Goal: Navigation & Orientation: Find specific page/section

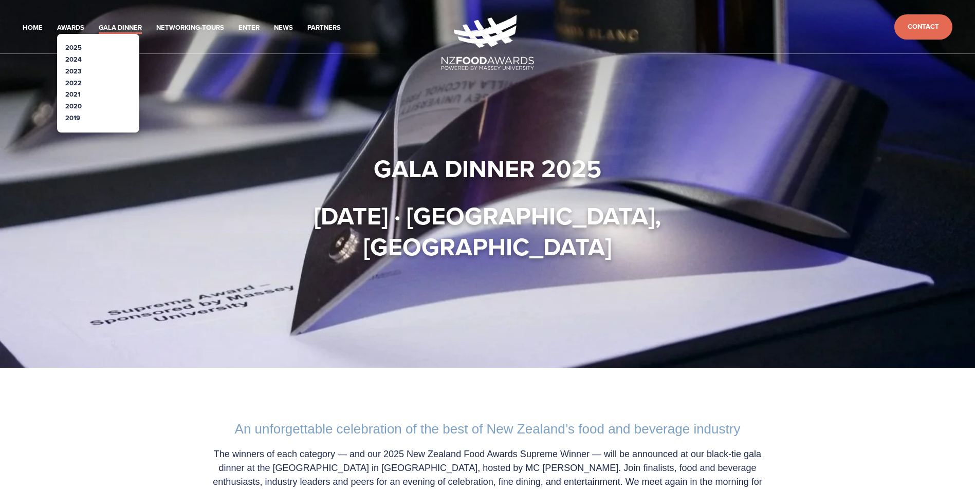
click at [68, 22] on li "Awards 2025 2024 2023 2022" at bounding box center [70, 27] width 27 height 14
click at [71, 44] on link "2025" at bounding box center [73, 48] width 16 height 10
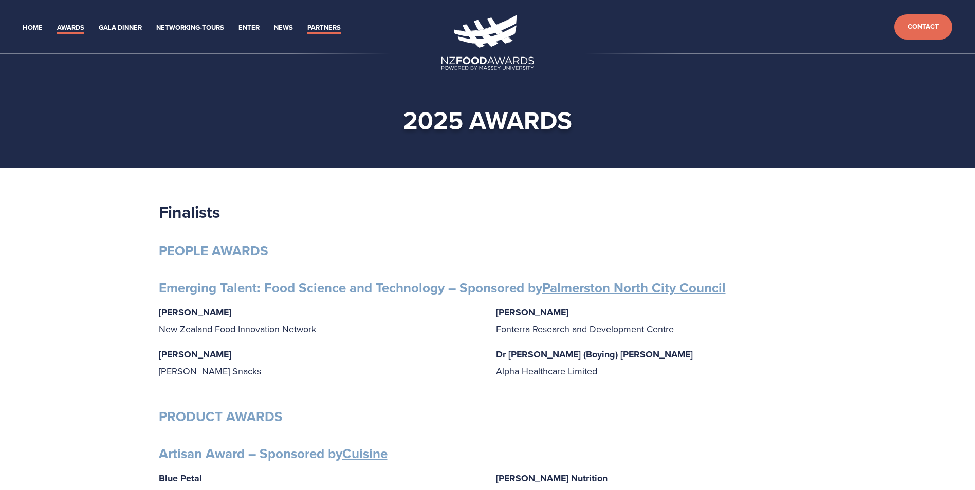
click at [319, 28] on link "Partners" at bounding box center [323, 28] width 33 height 12
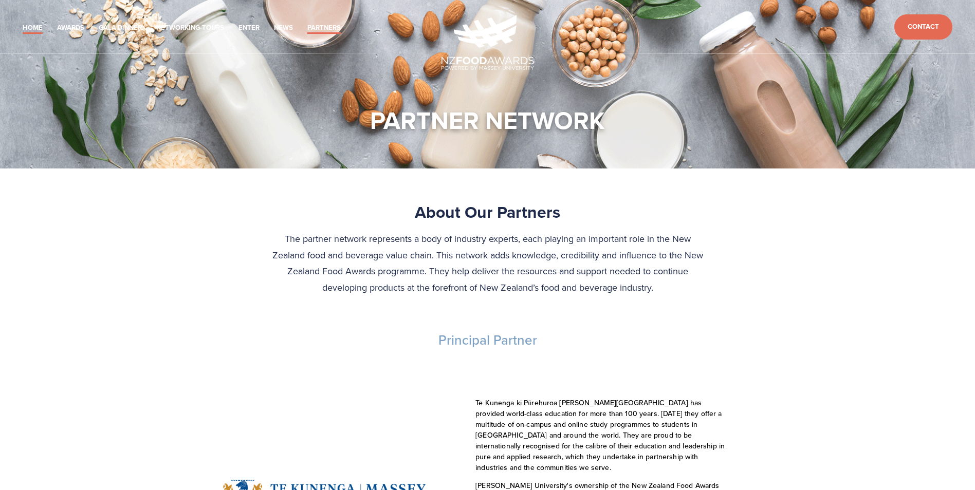
click at [33, 24] on link "Home" at bounding box center [33, 28] width 20 height 12
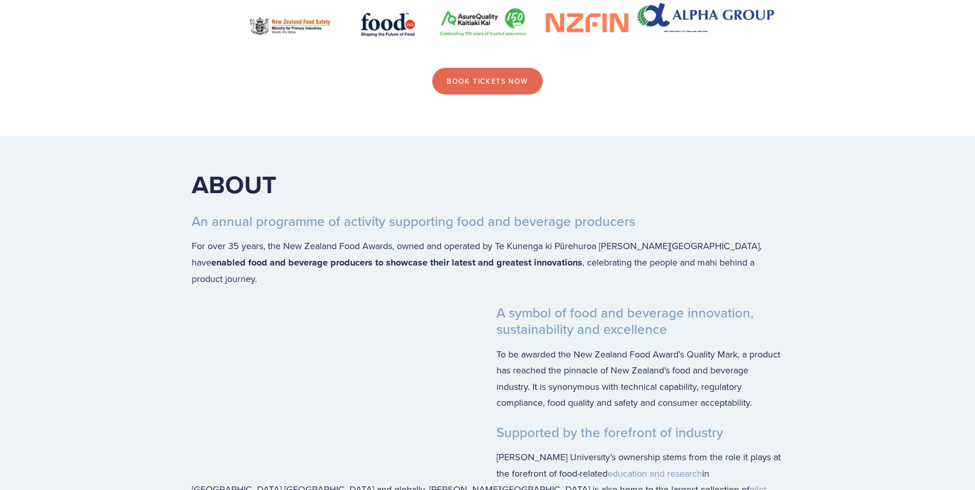
scroll to position [1696, 0]
